Goal: Check status: Check status

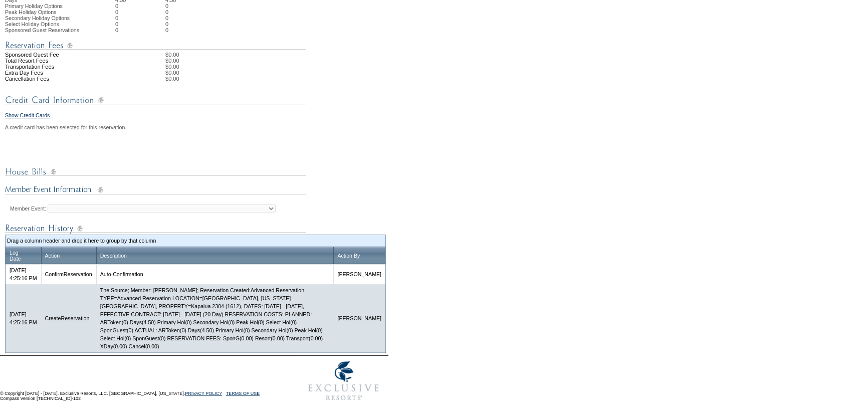
scroll to position [347, 0]
click at [458, 199] on form "Follow Us ::" at bounding box center [434, 39] width 868 height 733
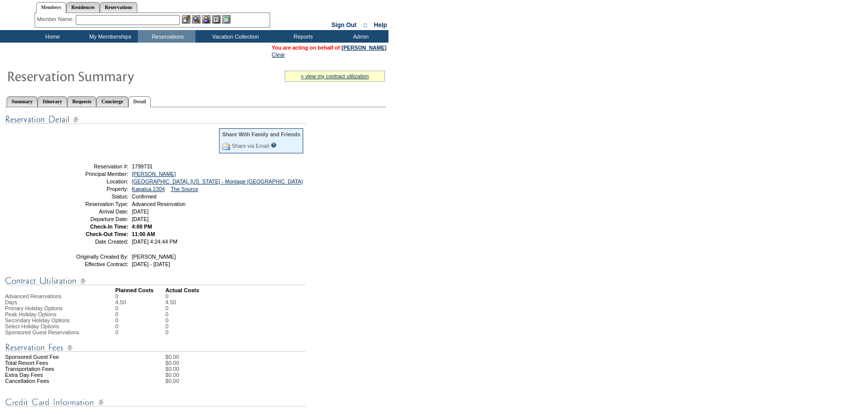
scroll to position [0, 0]
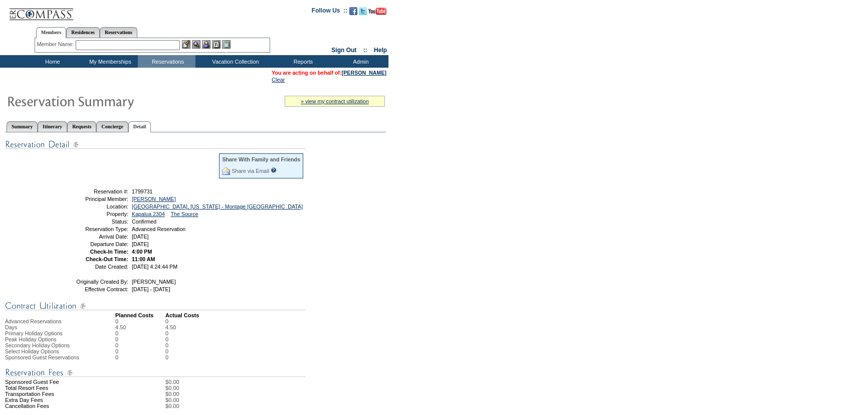
click at [143, 193] on span "1799731" at bounding box center [142, 191] width 21 height 6
copy span "1799731"
click at [135, 38] on div "Member Name: Destination or Residence: ReservationId:" at bounding box center [153, 45] width 236 height 15
click at [135, 48] on input "text" at bounding box center [128, 45] width 104 height 10
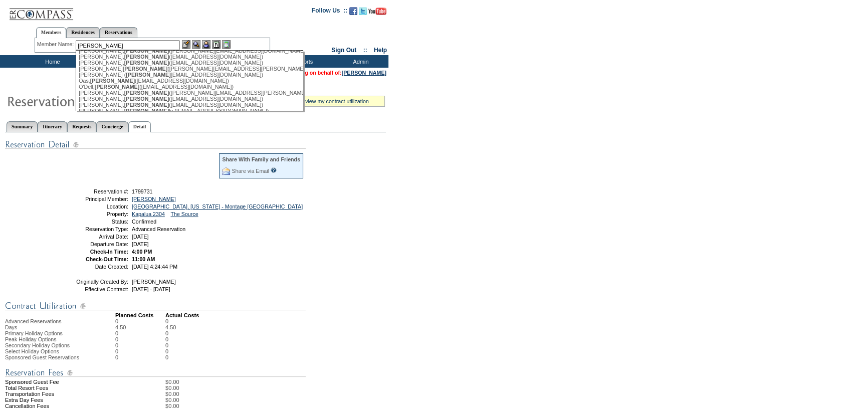
scroll to position [273, 0]
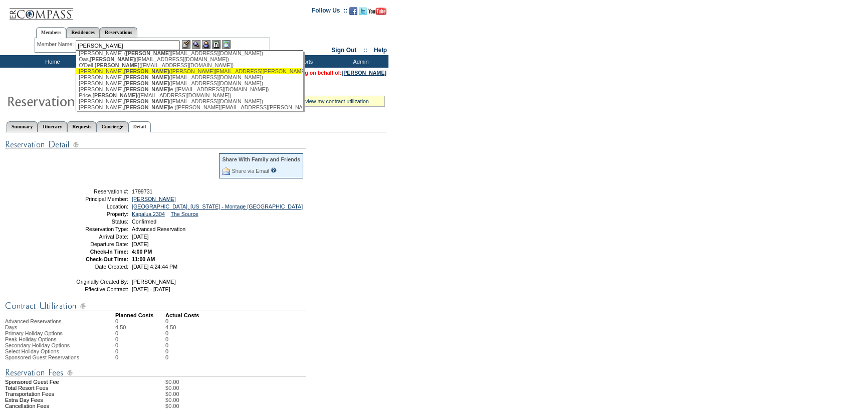
click at [131, 74] on div "[PERSON_NAME] ([PERSON_NAME][EMAIL_ADDRESS][PERSON_NAME][DOMAIN_NAME])" at bounding box center [189, 71] width 220 height 6
type input "[PERSON_NAME] ([PERSON_NAME][EMAIL_ADDRESS][PERSON_NAME][DOMAIN_NAME])"
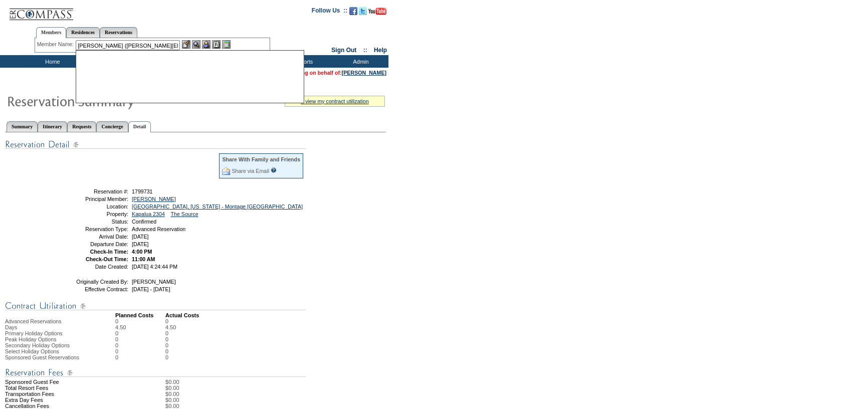
scroll to position [0, 0]
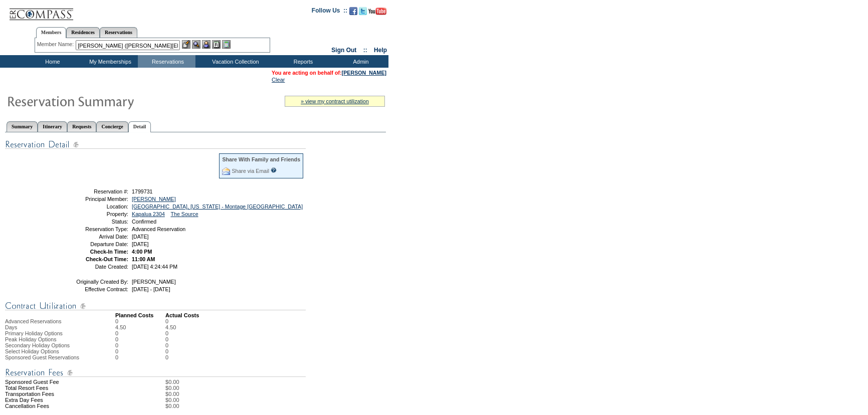
click at [208, 44] on img at bounding box center [206, 44] width 9 height 9
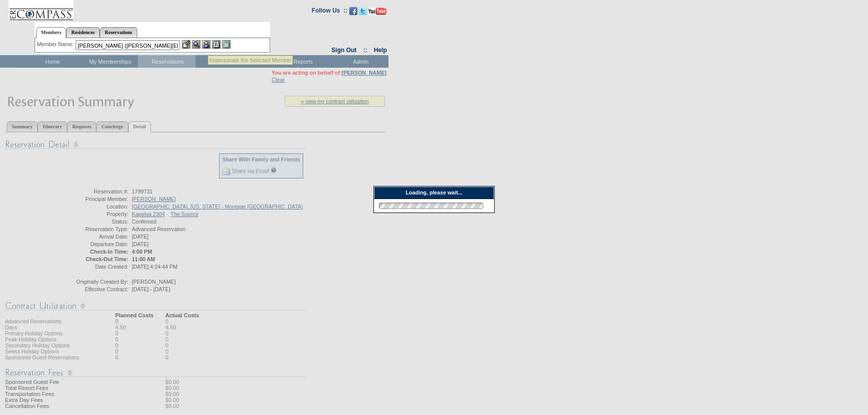
drag, startPoint x: 208, startPoint y: 44, endPoint x: 200, endPoint y: 44, distance: 7.5
click at [200, 44] on img at bounding box center [196, 44] width 9 height 9
